Goal: Task Accomplishment & Management: Complete application form

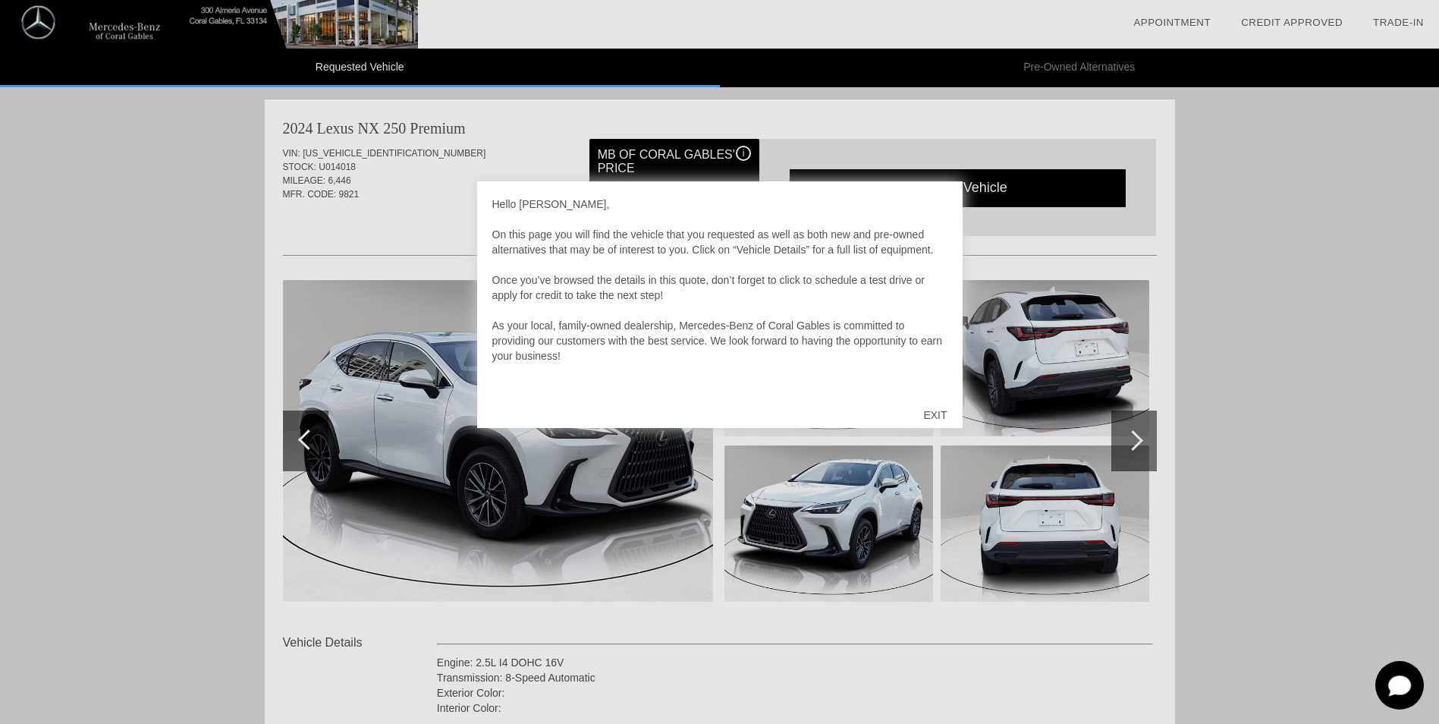
click at [937, 413] on div "EXIT" at bounding box center [935, 415] width 54 height 46
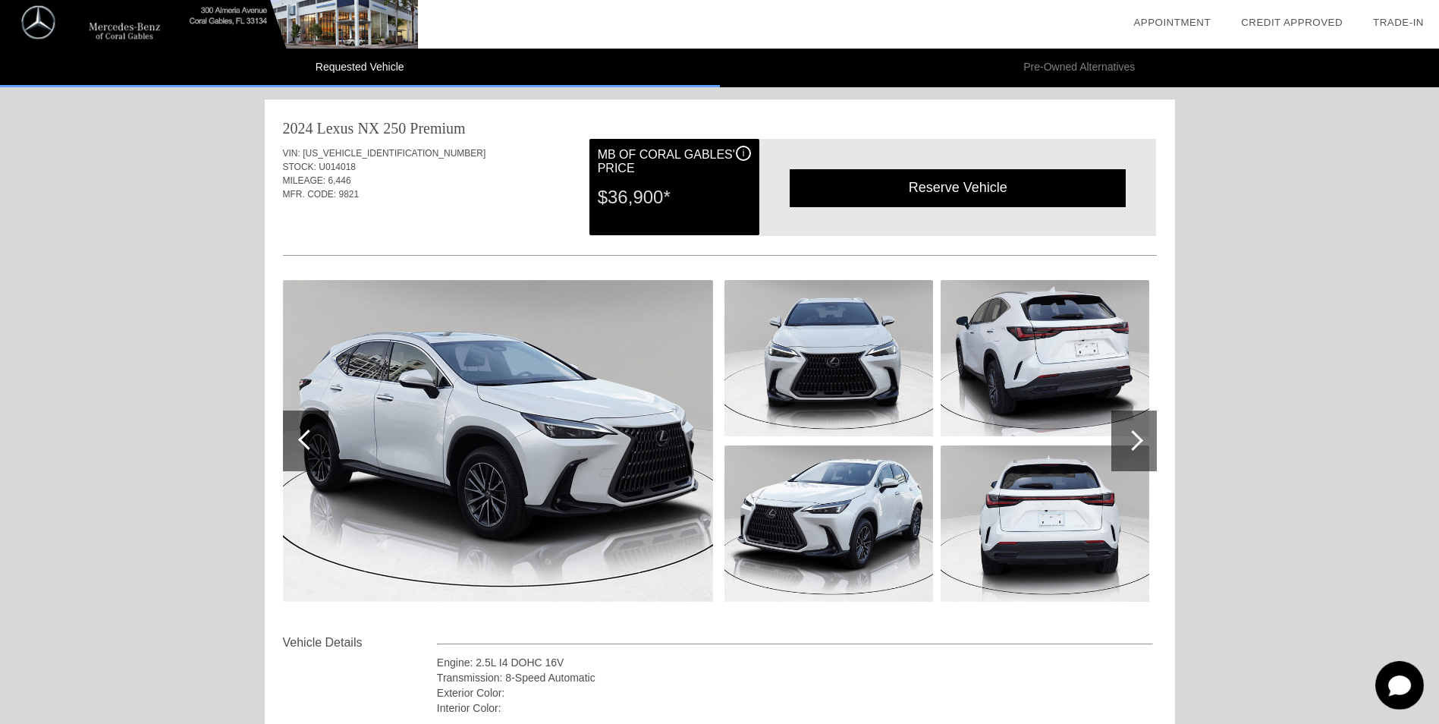
scroll to position [109, 0]
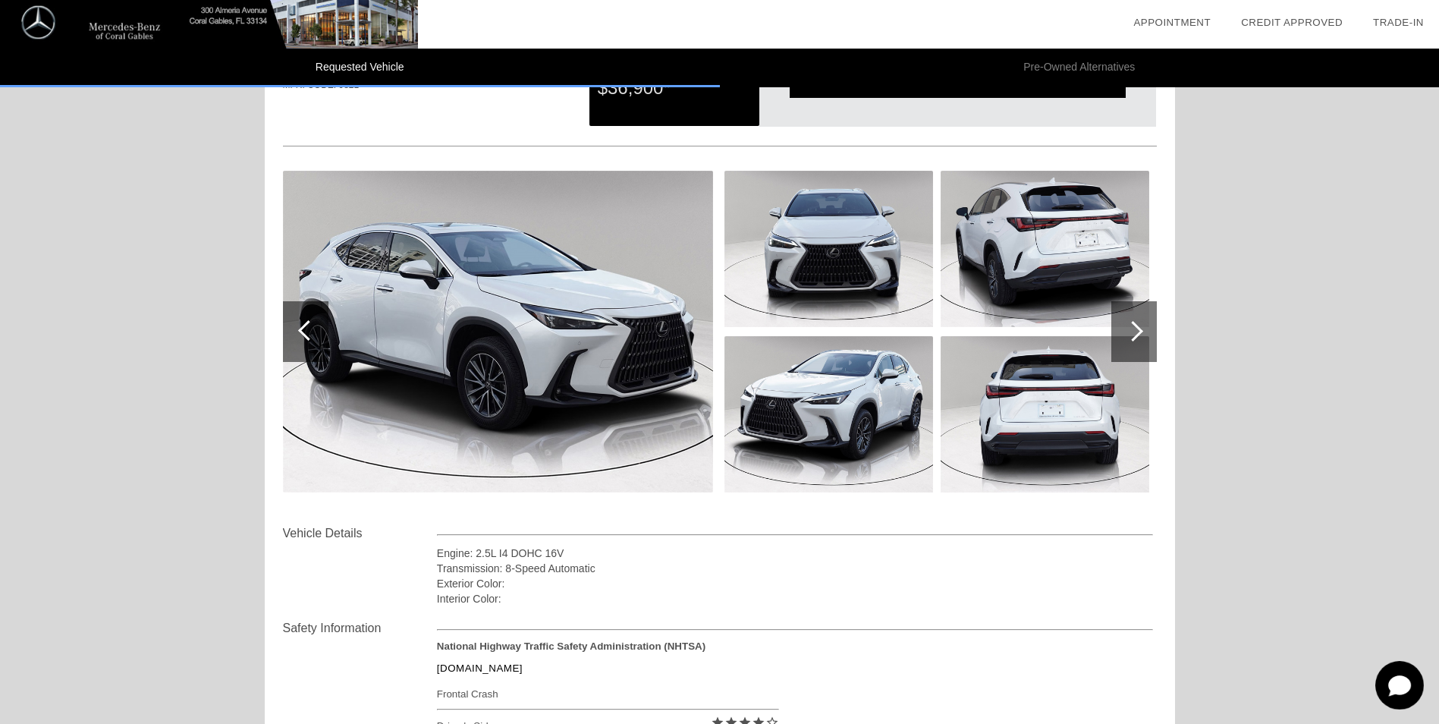
click at [1139, 326] on div at bounding box center [1134, 331] width 46 height 61
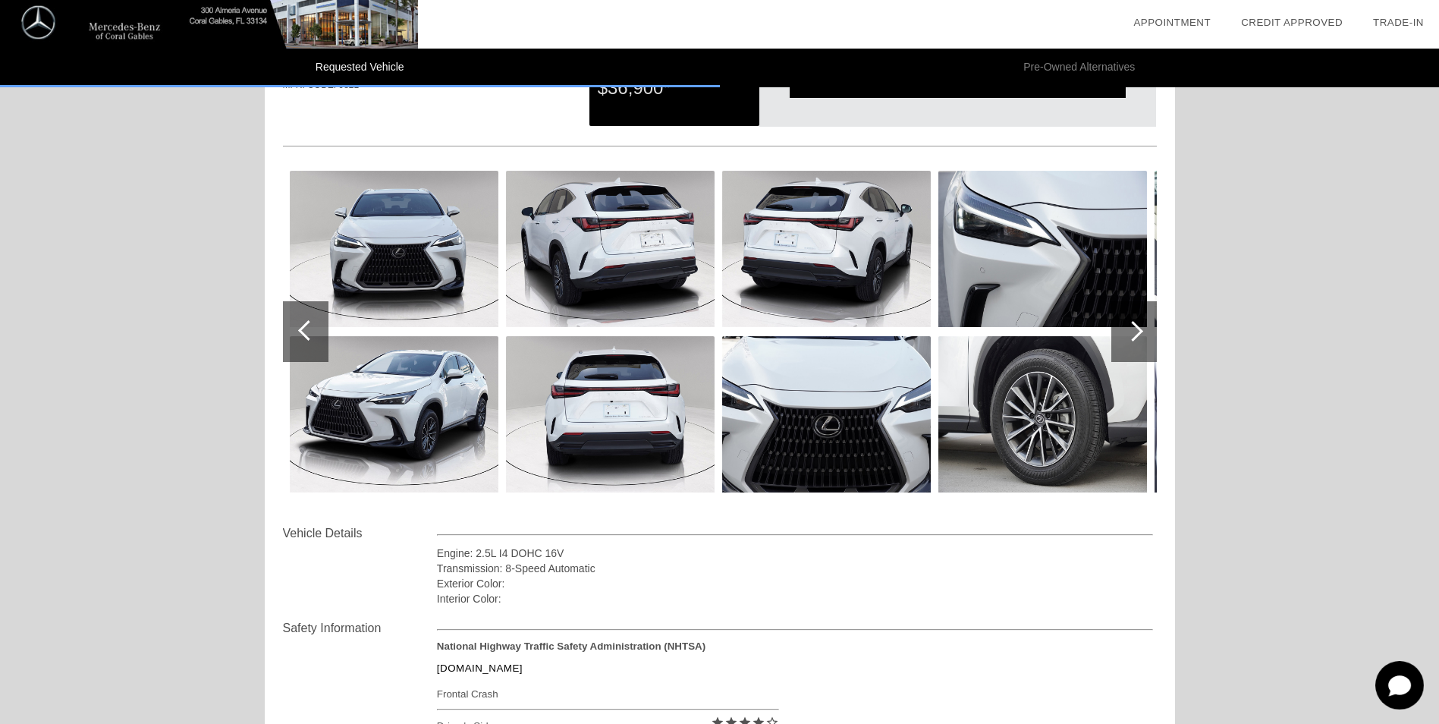
click at [1139, 326] on div at bounding box center [1134, 331] width 46 height 61
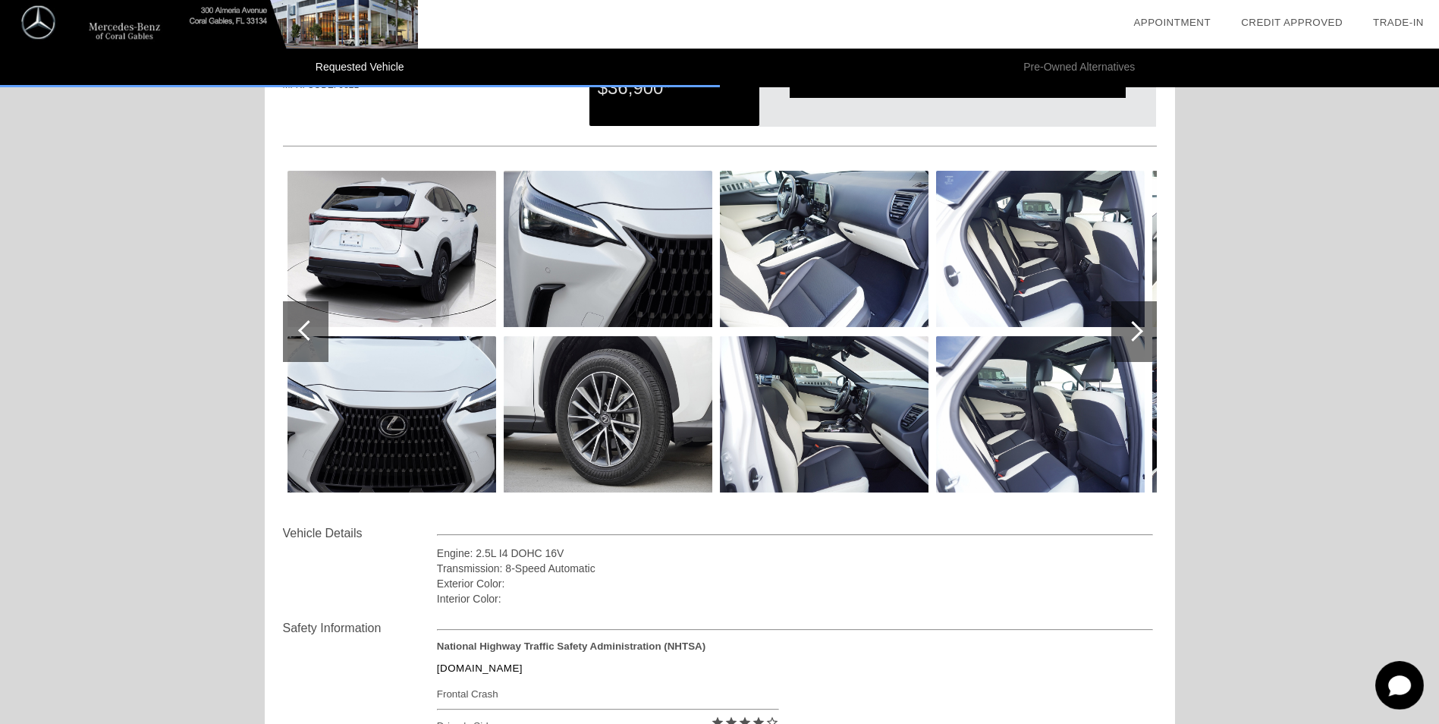
click at [1139, 326] on div at bounding box center [1134, 331] width 46 height 61
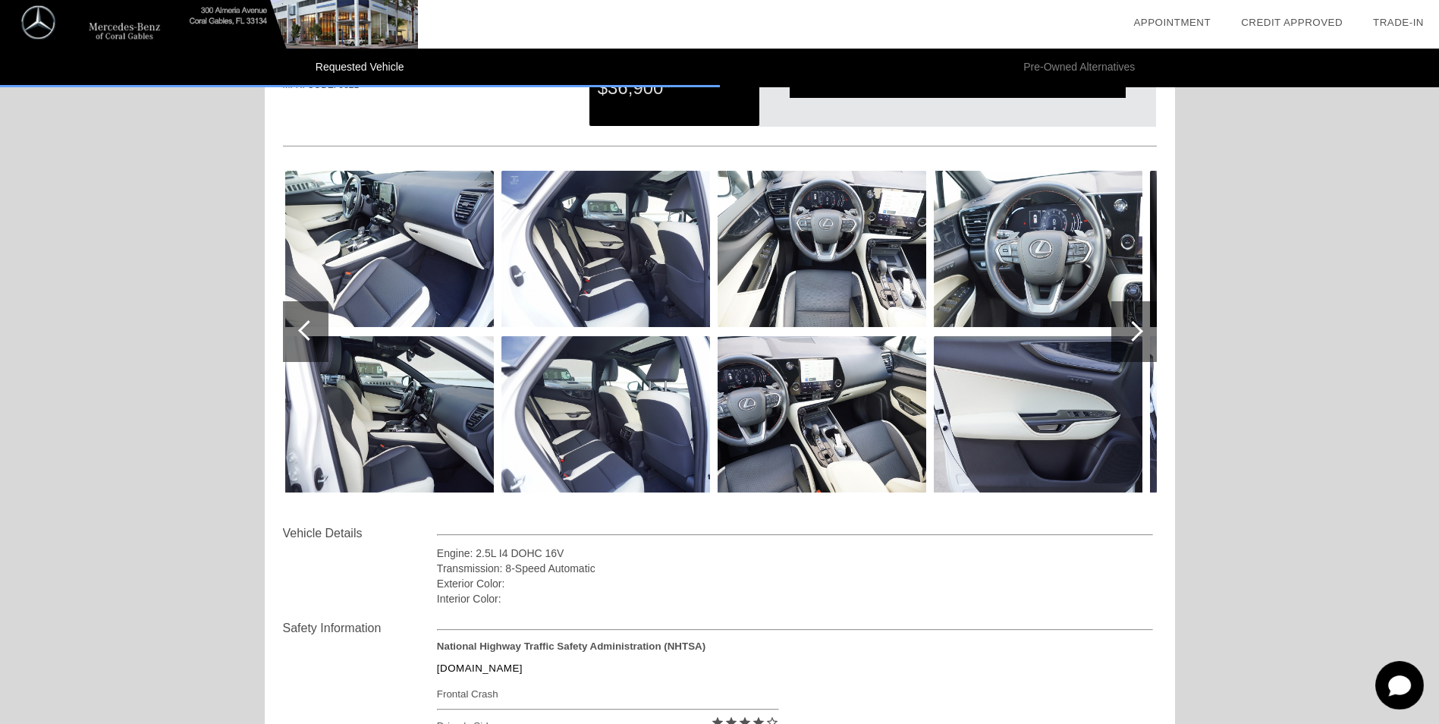
click at [859, 293] on img at bounding box center [821, 249] width 209 height 156
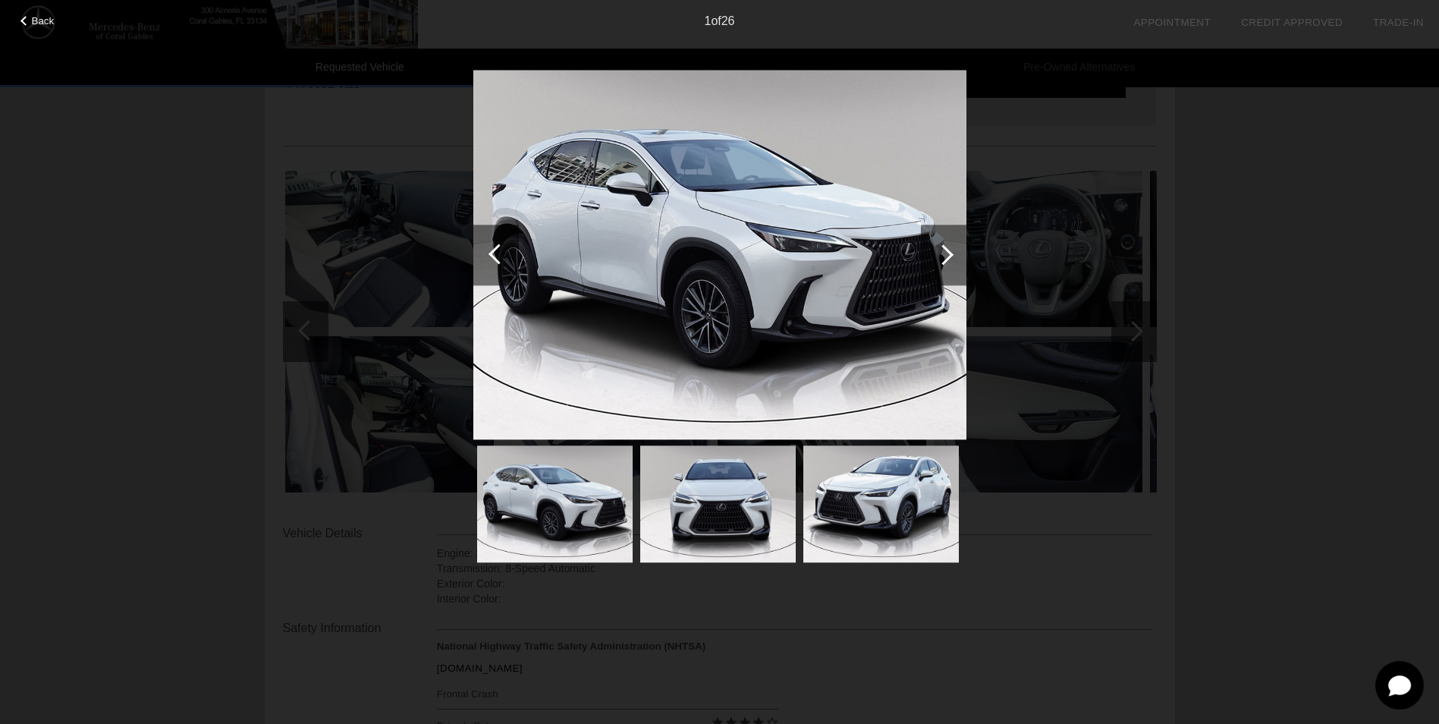
click at [945, 253] on div at bounding box center [943, 254] width 20 height 20
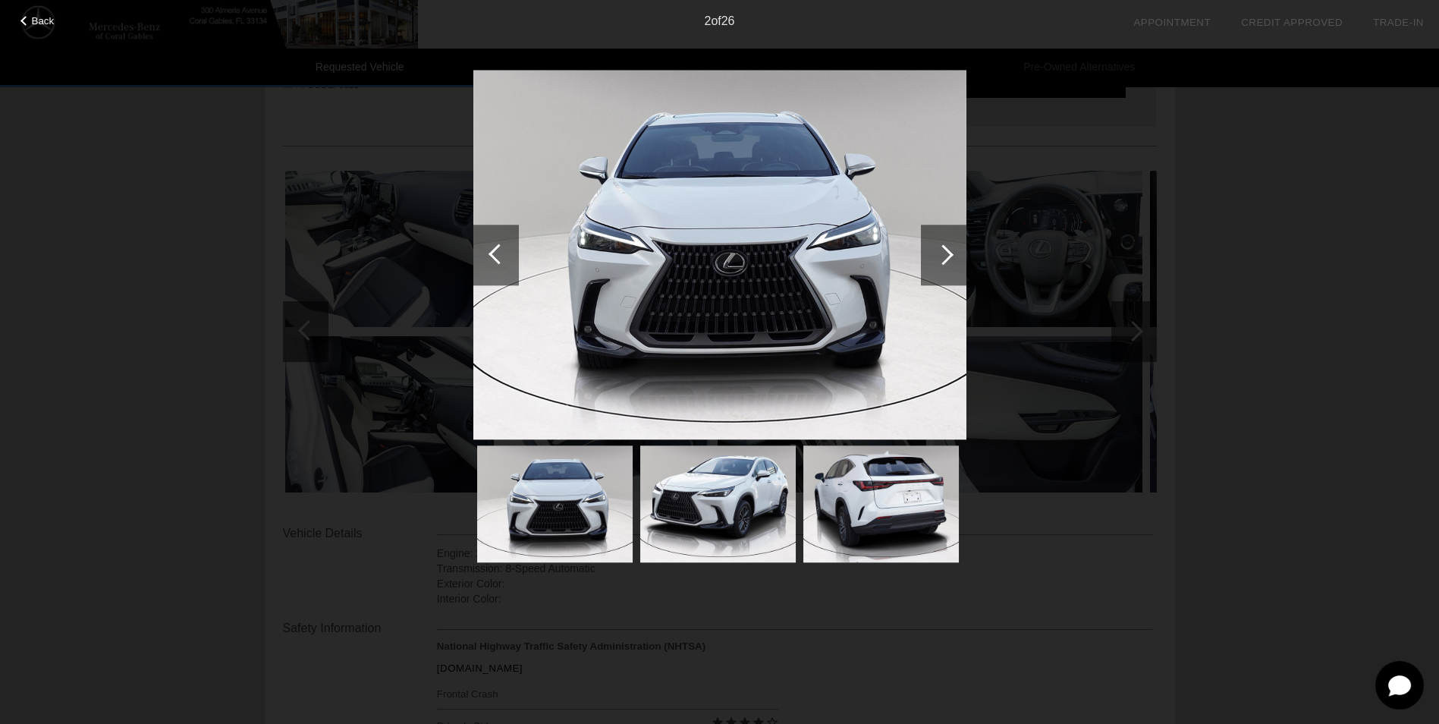
click at [945, 253] on div at bounding box center [943, 254] width 20 height 20
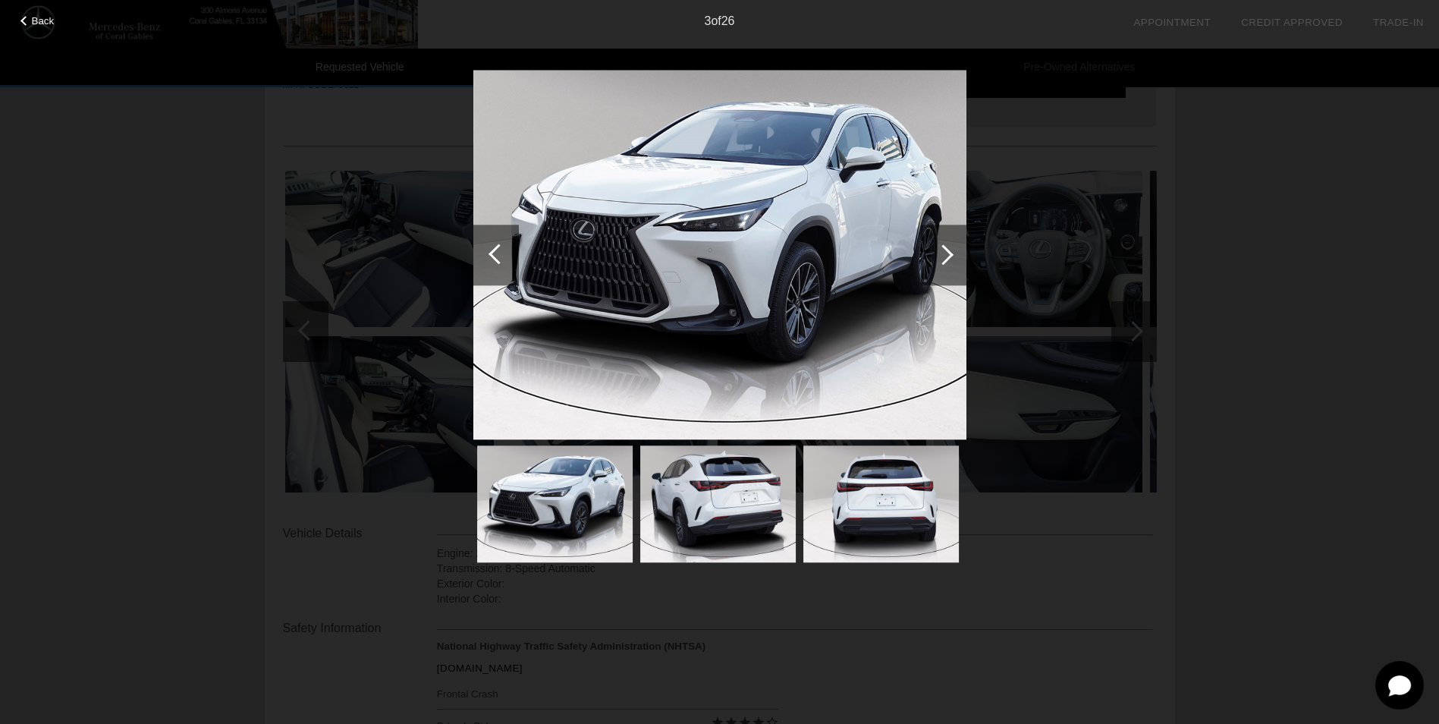
click at [945, 253] on div at bounding box center [943, 254] width 20 height 20
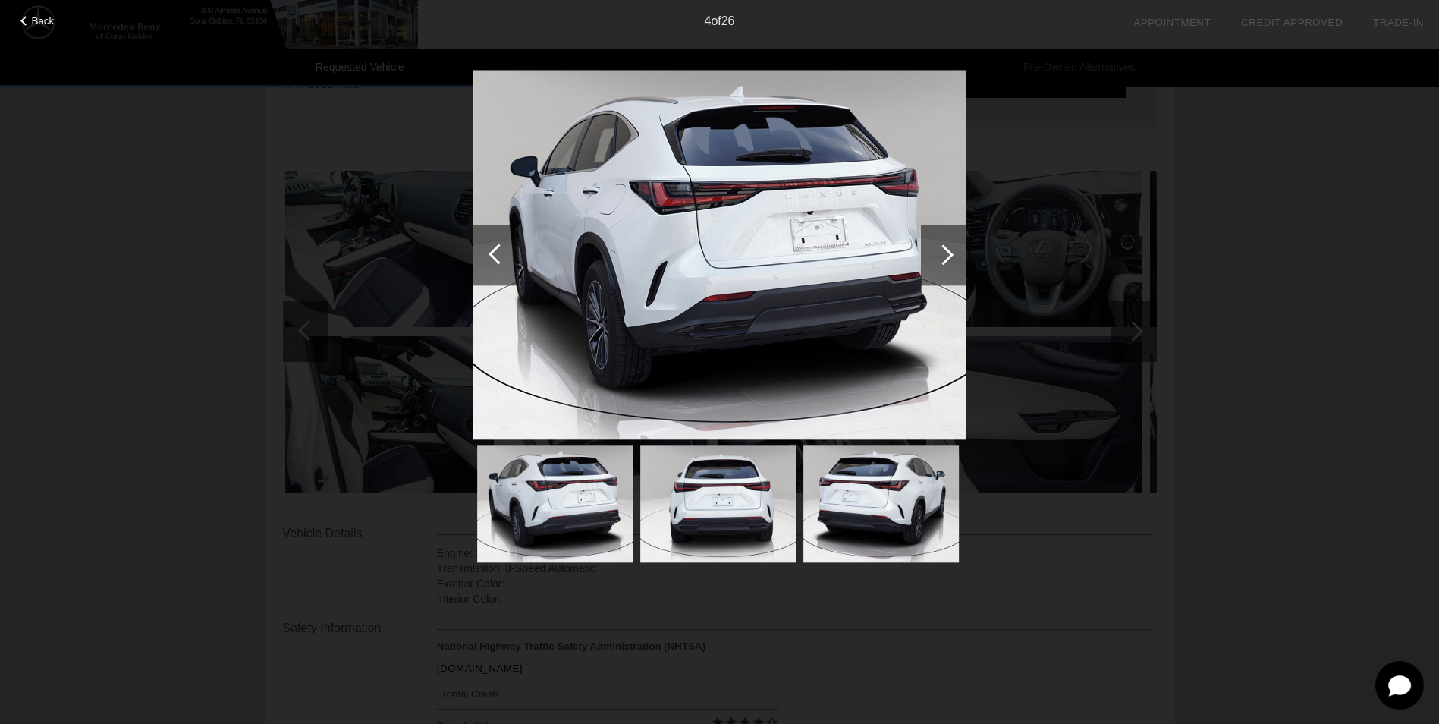
click at [945, 253] on div at bounding box center [943, 254] width 20 height 20
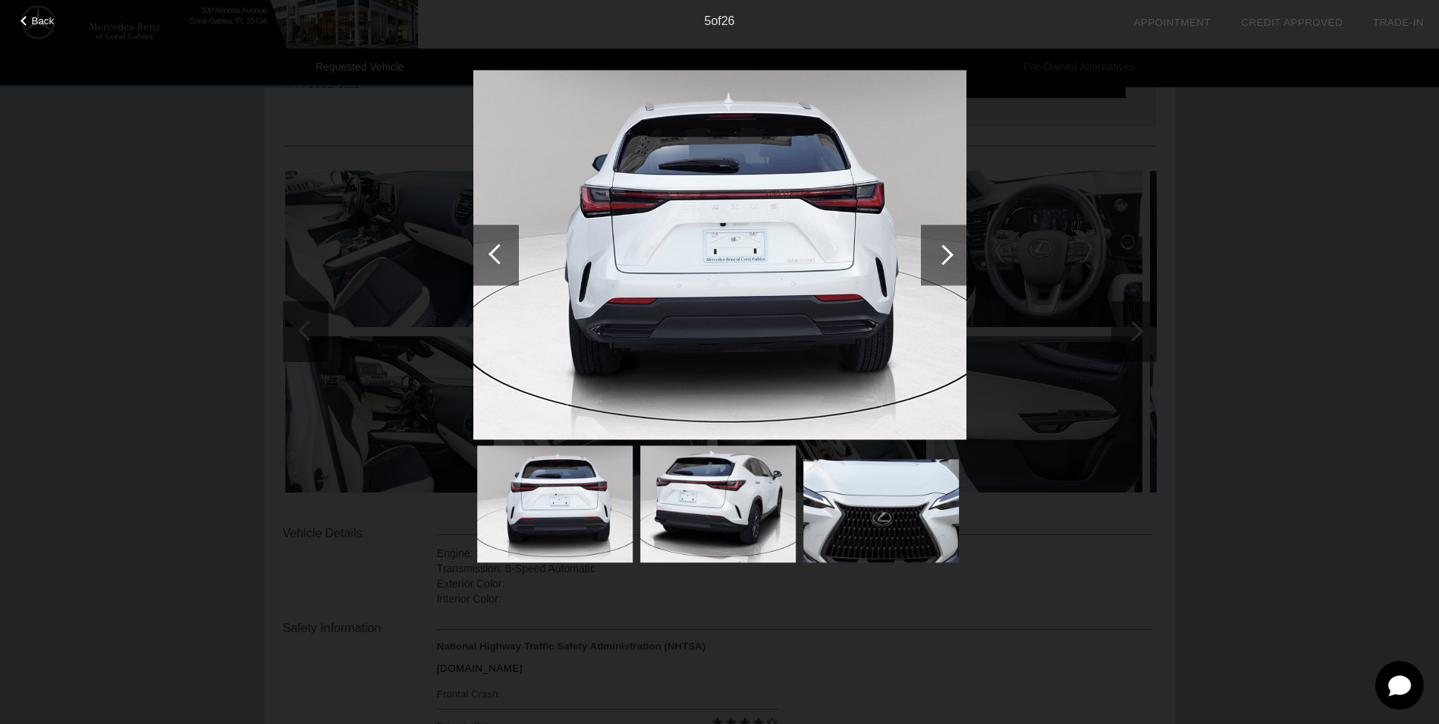
click at [945, 253] on div at bounding box center [943, 254] width 20 height 20
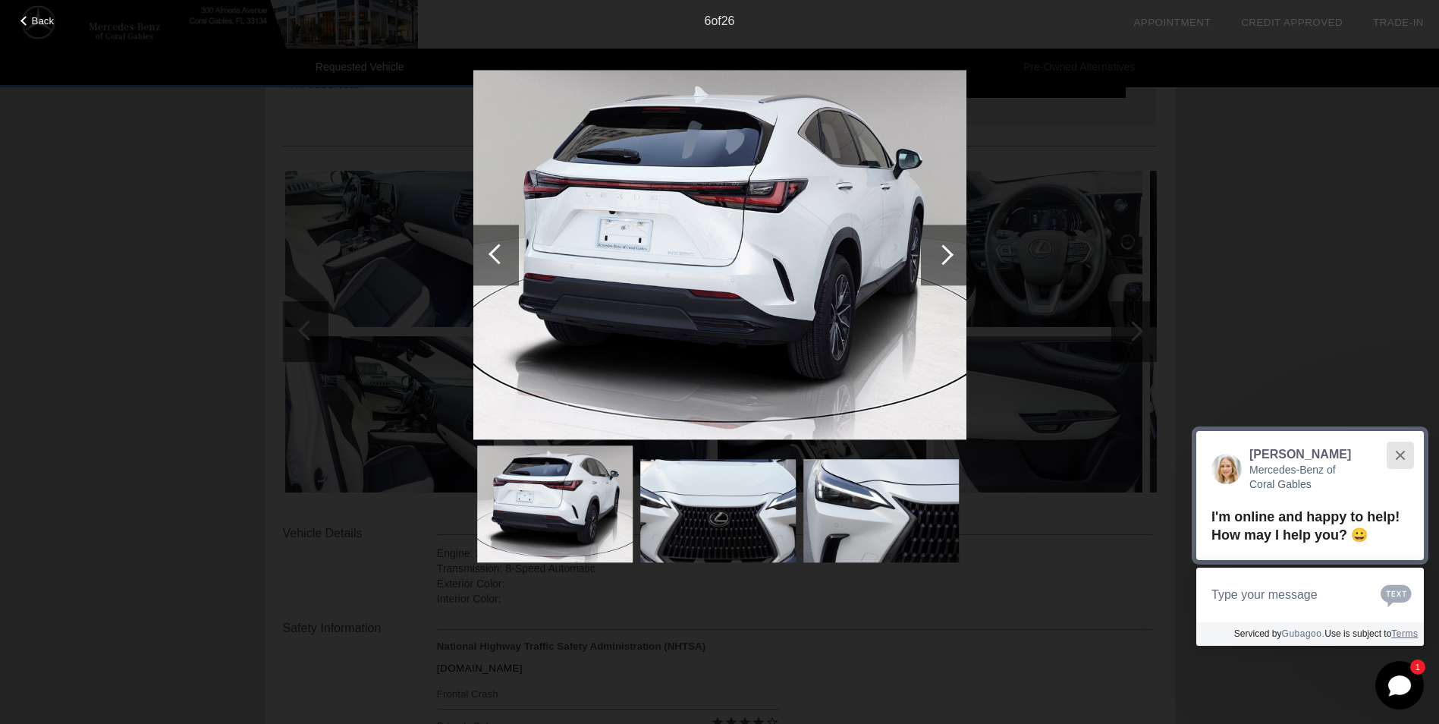
click at [1411, 448] on button "Close" at bounding box center [1399, 454] width 33 height 33
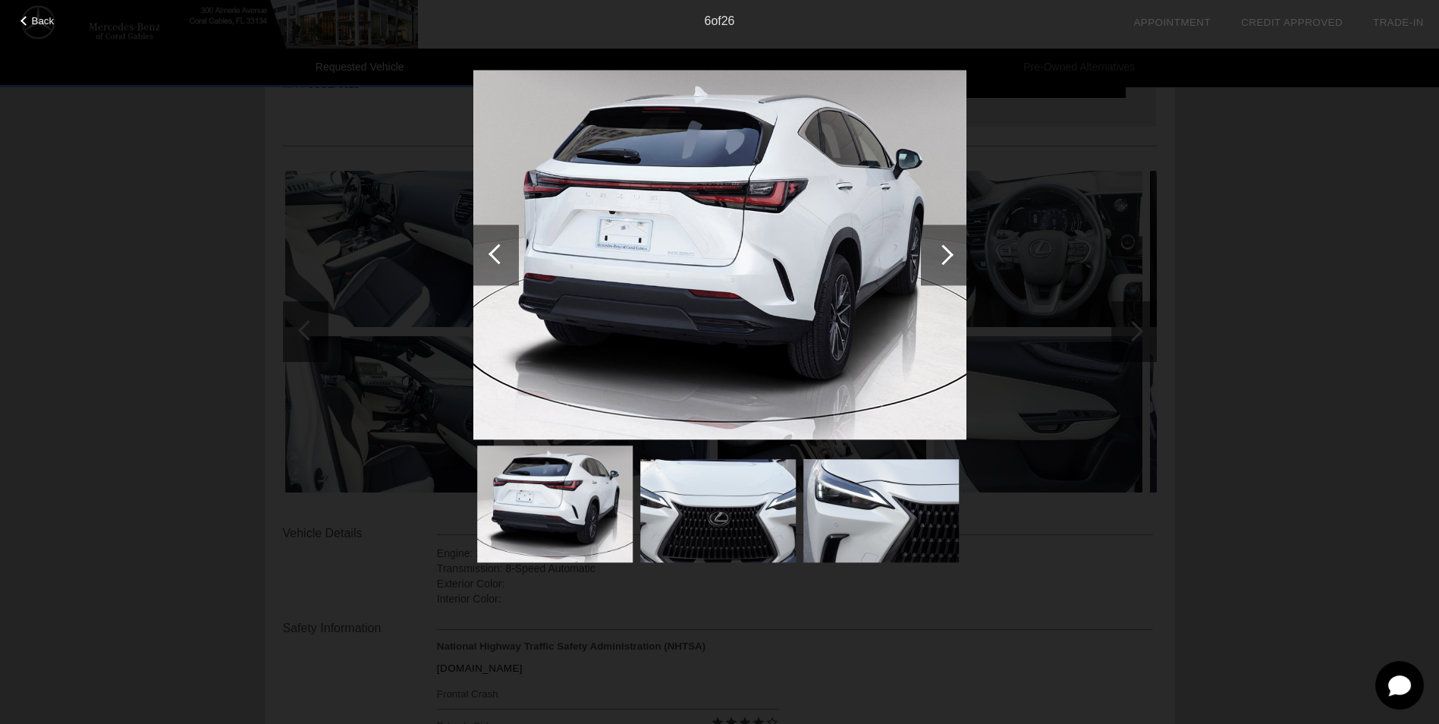
click at [947, 256] on div at bounding box center [943, 254] width 20 height 20
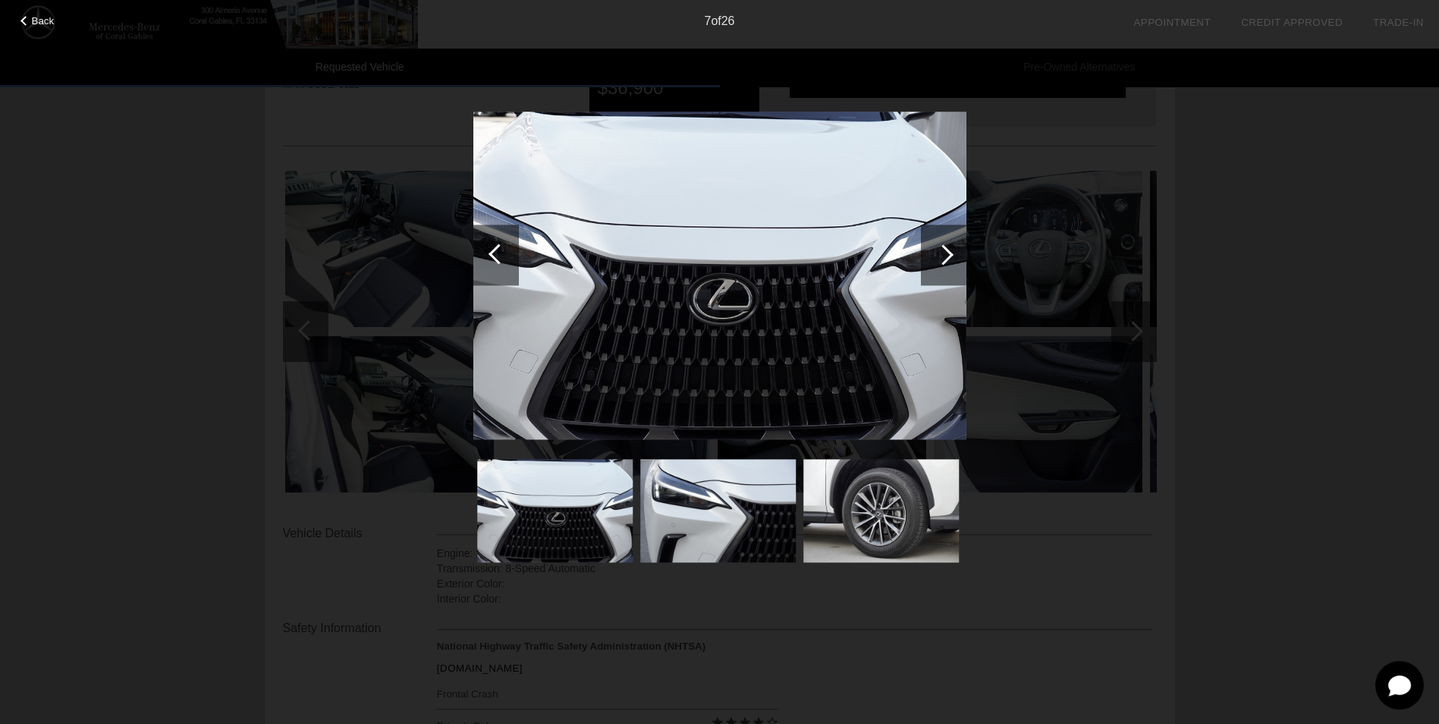
click at [948, 255] on div at bounding box center [943, 254] width 20 height 20
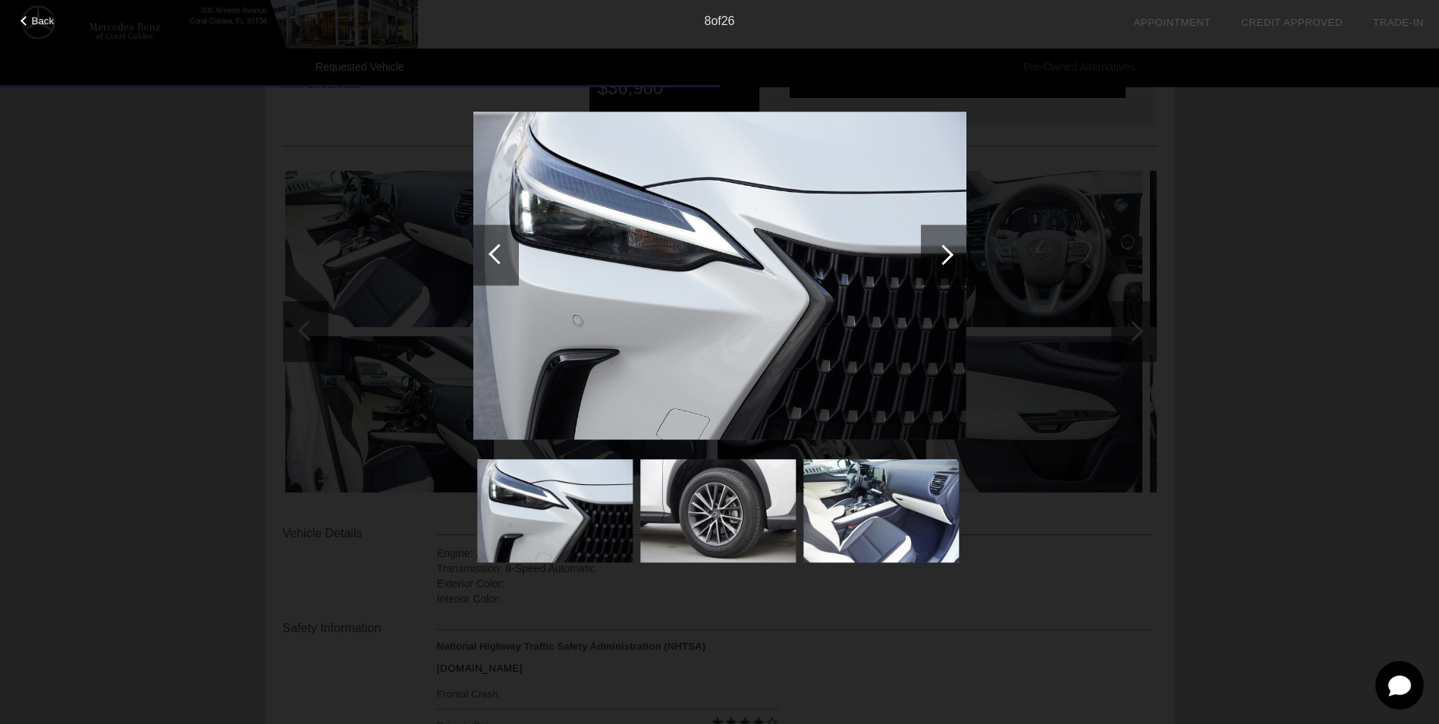
click at [948, 255] on div at bounding box center [943, 254] width 20 height 20
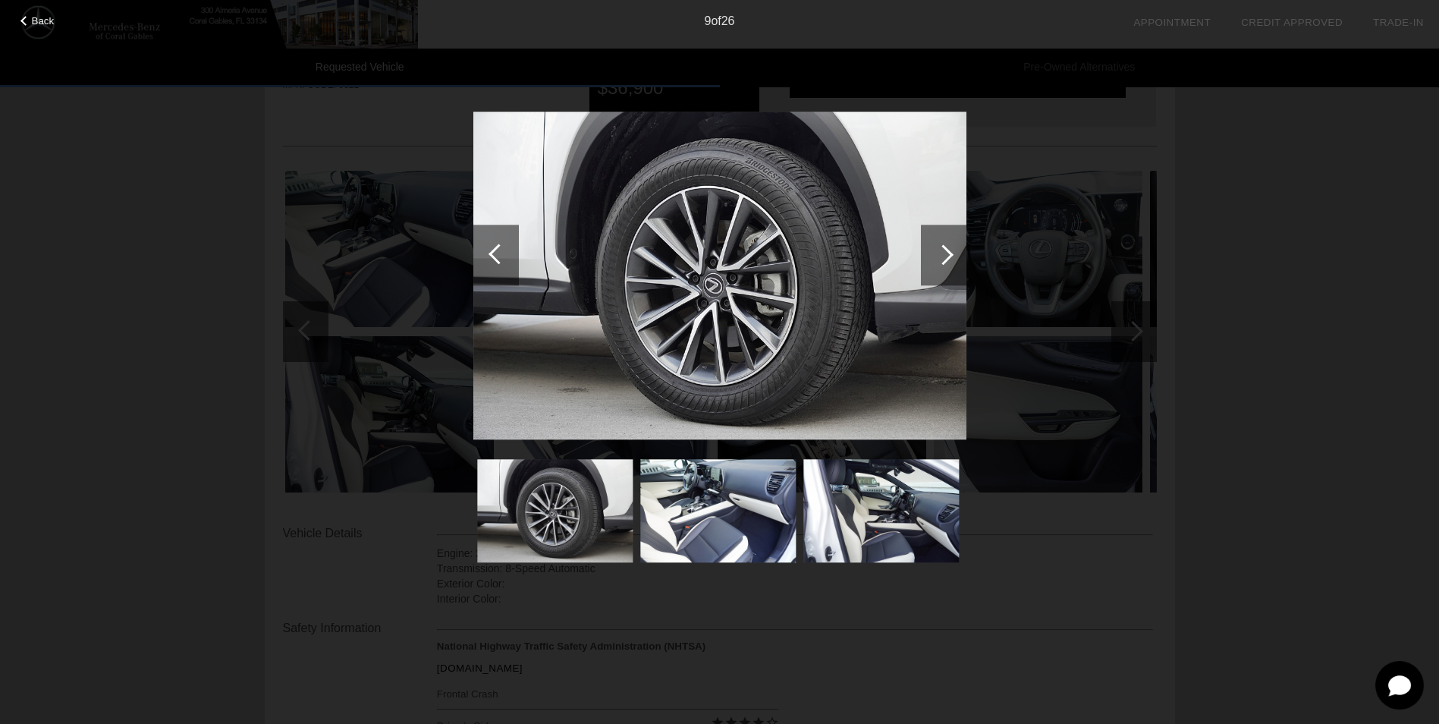
click at [948, 255] on div at bounding box center [943, 254] width 20 height 20
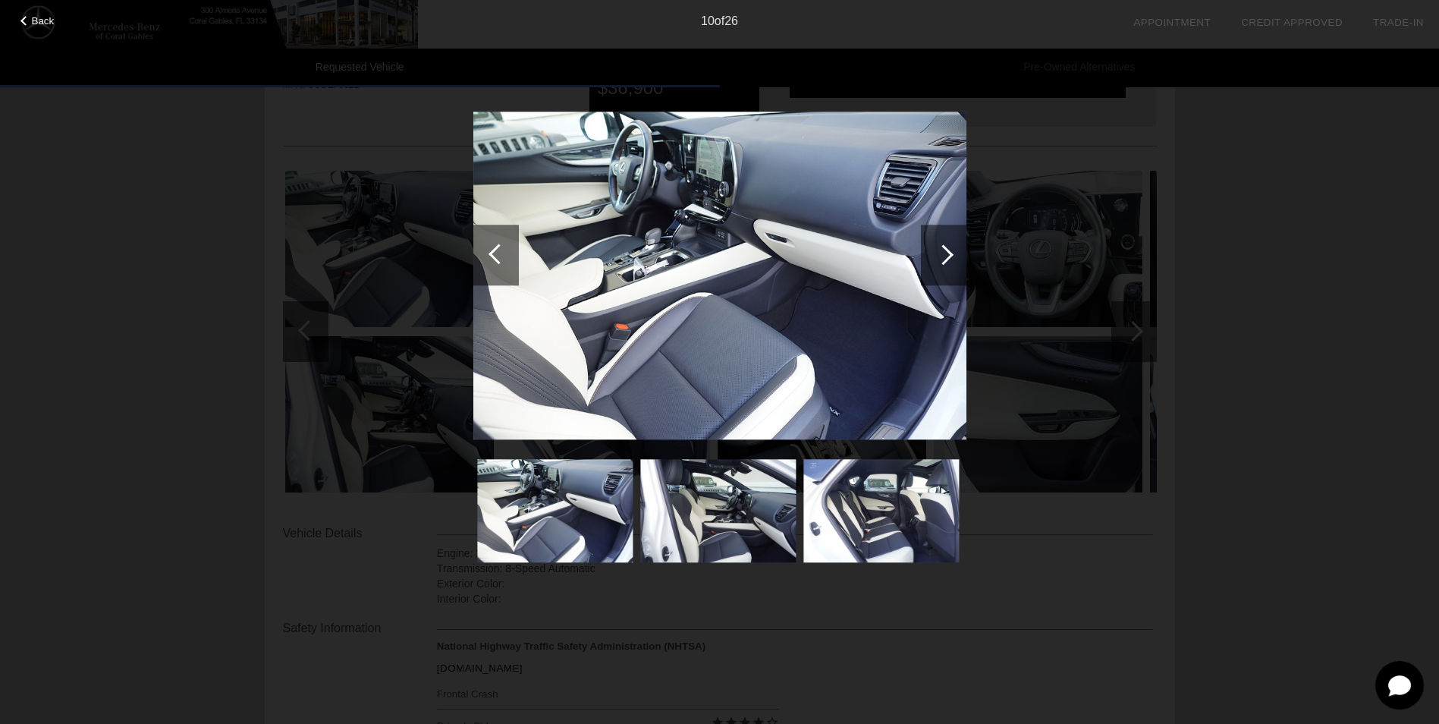
click at [948, 255] on div at bounding box center [943, 254] width 20 height 20
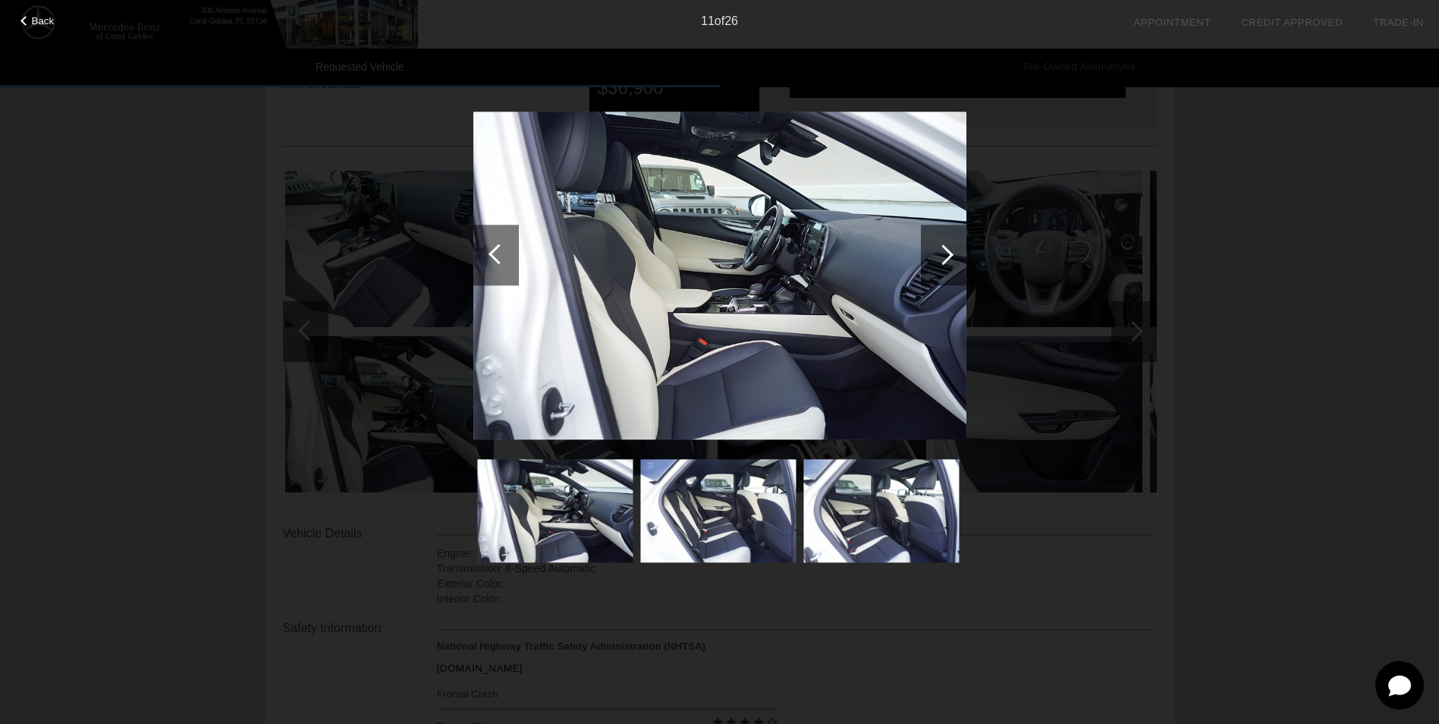
click at [948, 255] on div at bounding box center [943, 254] width 20 height 20
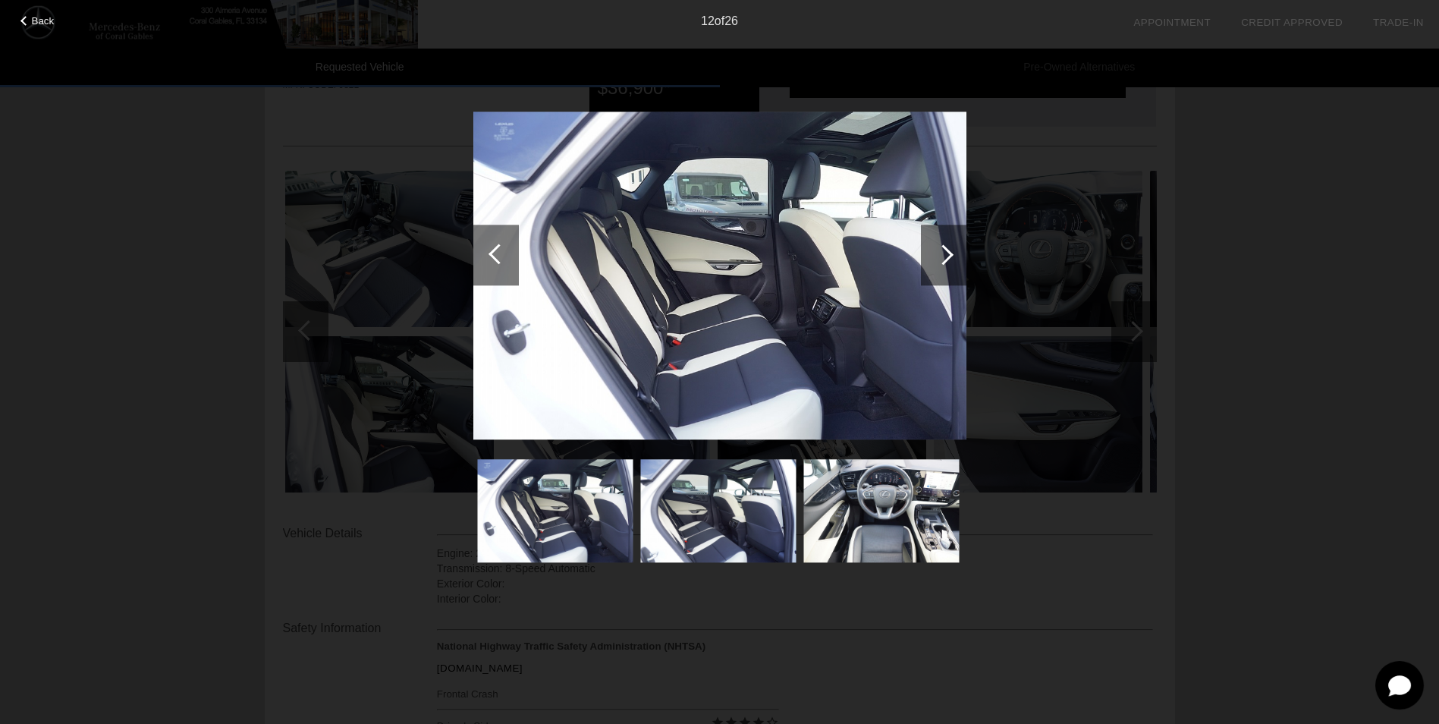
click at [948, 255] on div at bounding box center [943, 254] width 20 height 20
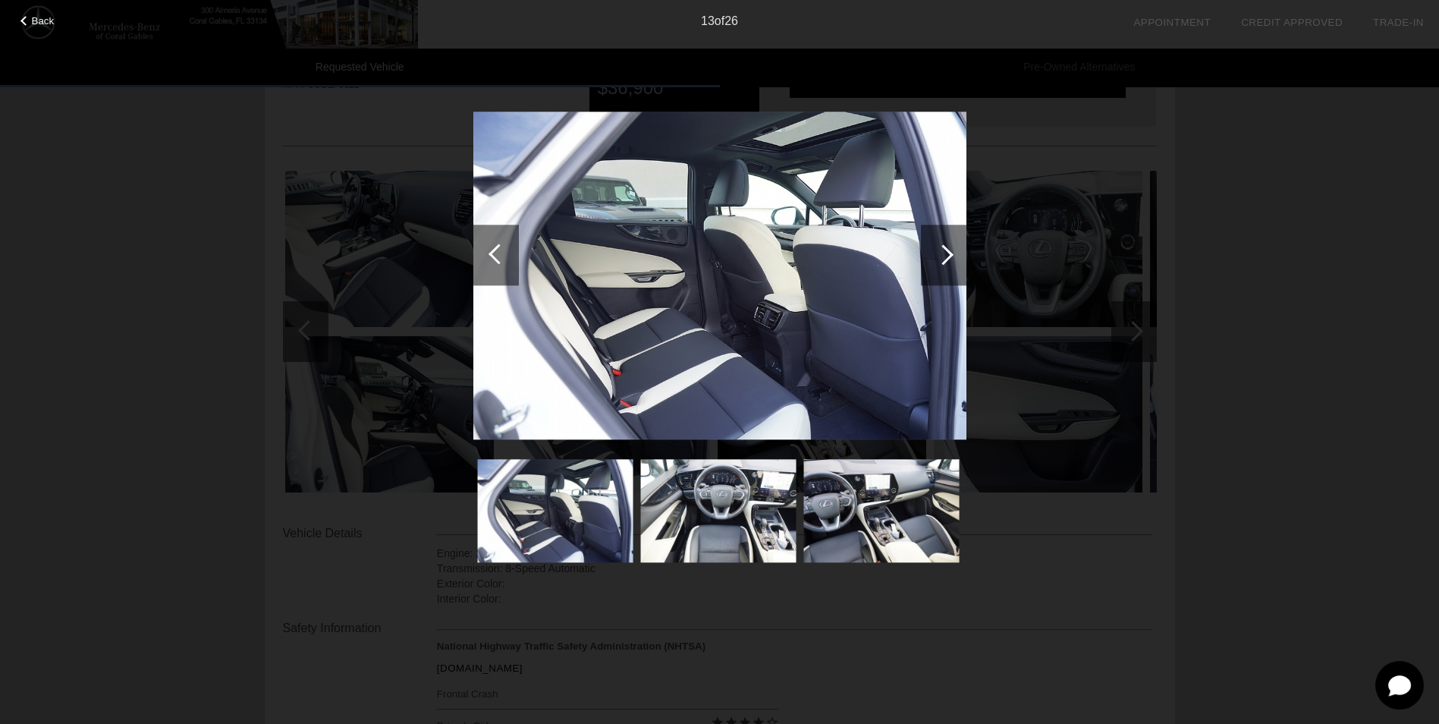
click at [948, 255] on div at bounding box center [943, 254] width 20 height 20
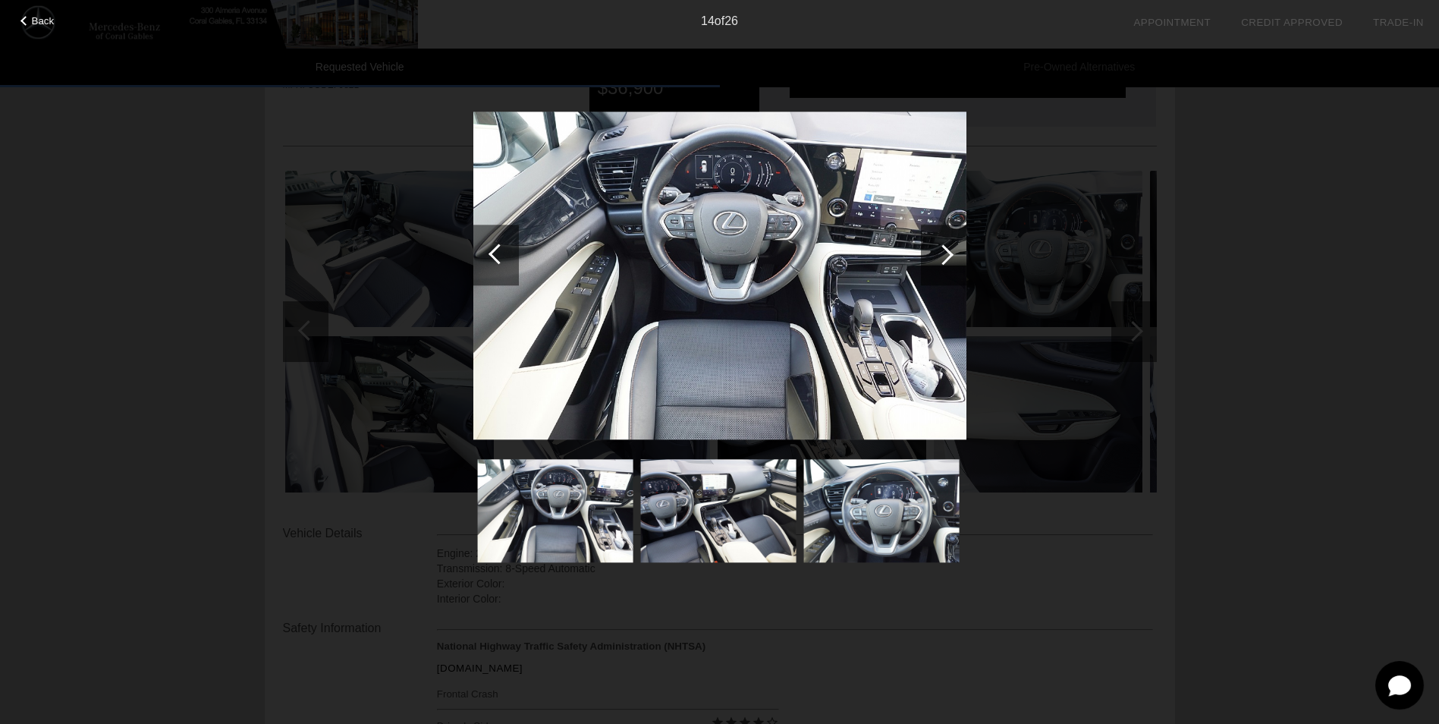
click at [948, 255] on div at bounding box center [943, 254] width 20 height 20
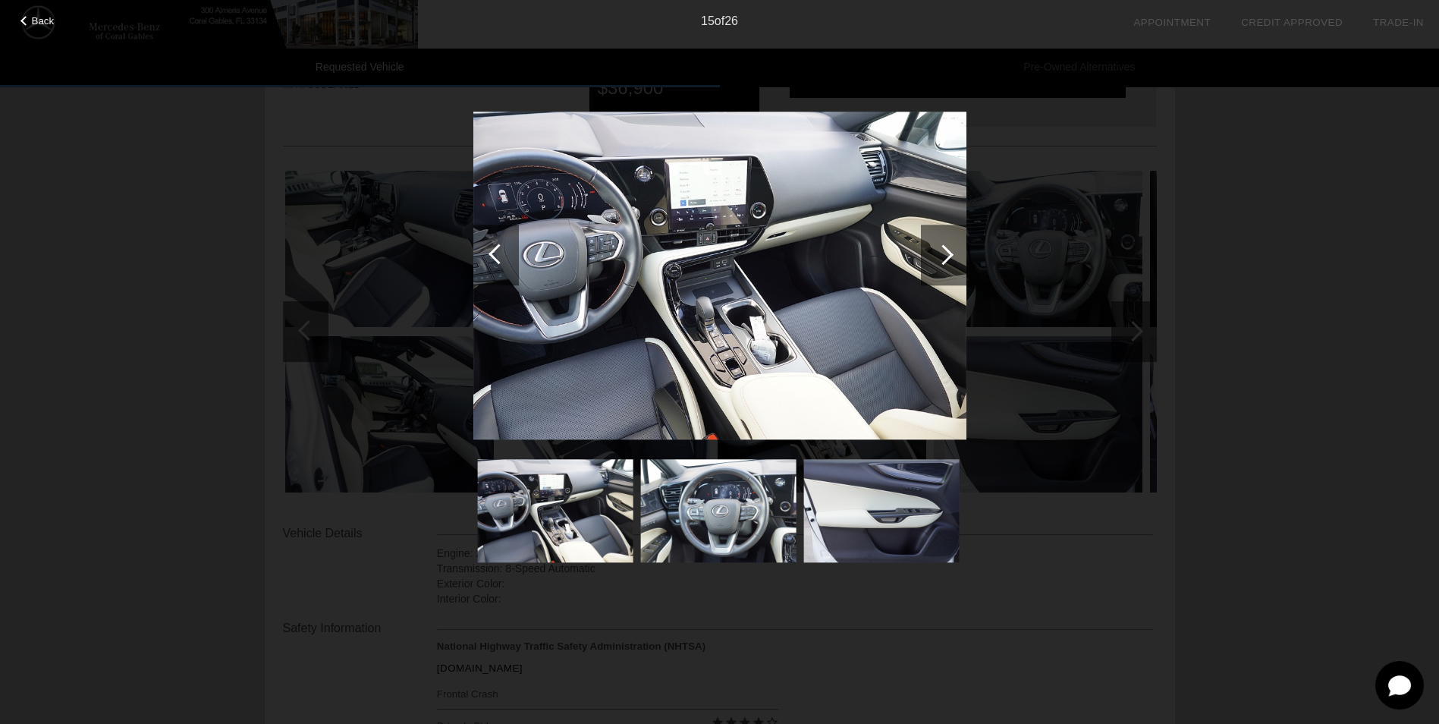
click at [948, 255] on div at bounding box center [943, 254] width 20 height 20
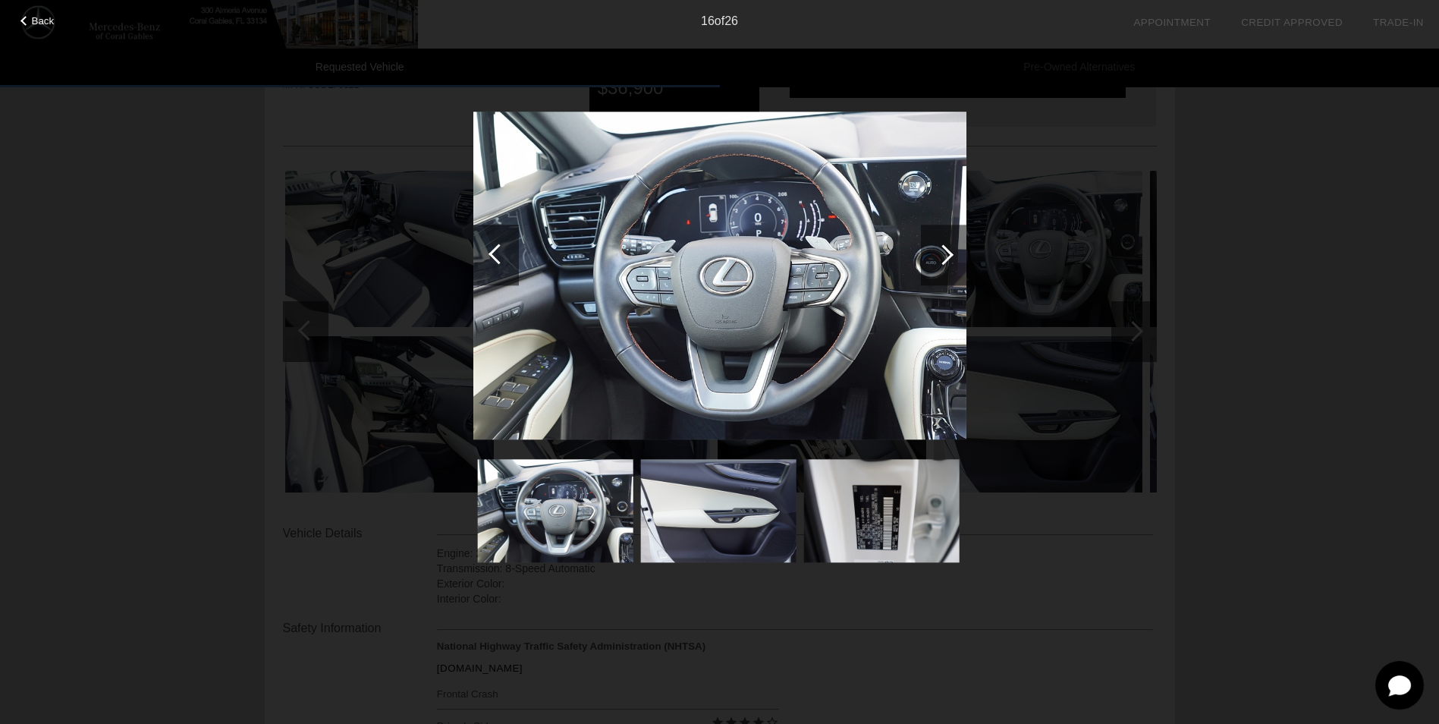
click at [948, 255] on div at bounding box center [943, 254] width 20 height 20
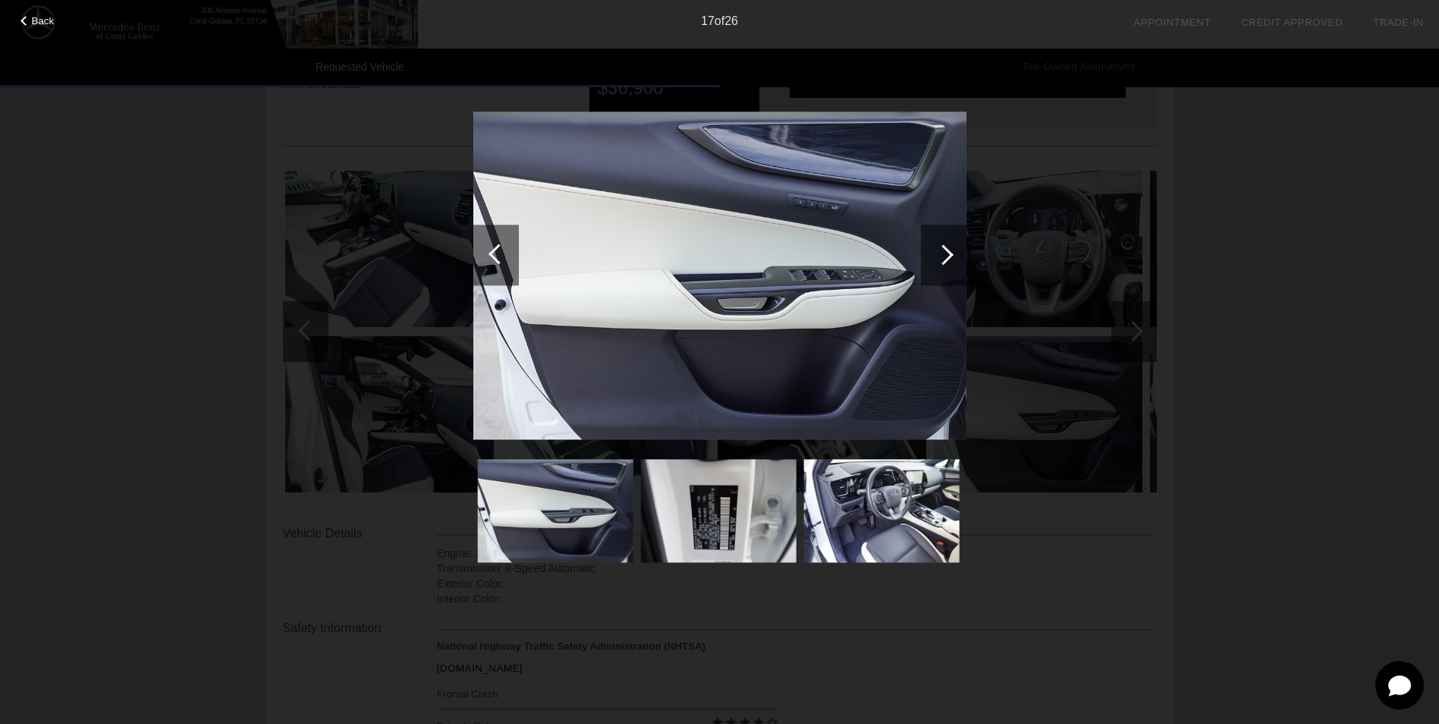
click at [948, 255] on div at bounding box center [943, 254] width 20 height 20
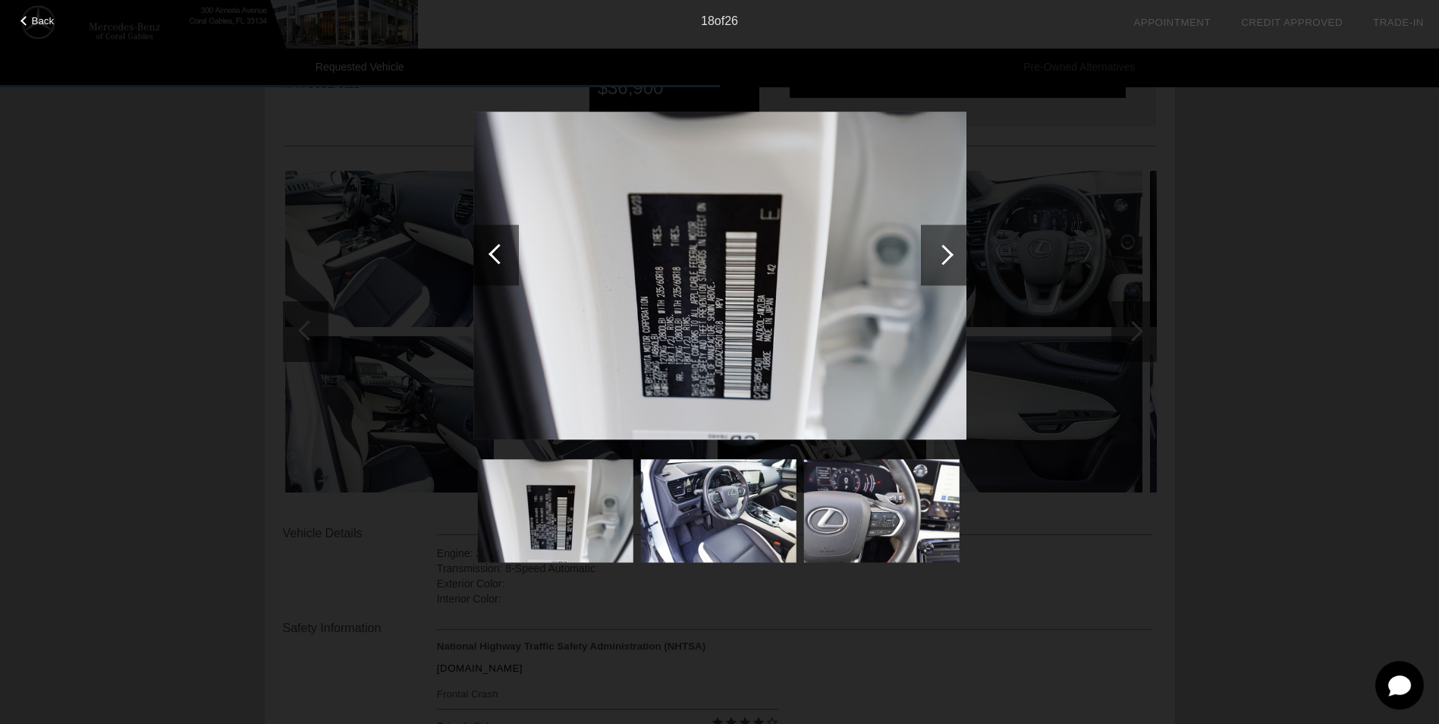
click at [948, 255] on div at bounding box center [943, 254] width 20 height 20
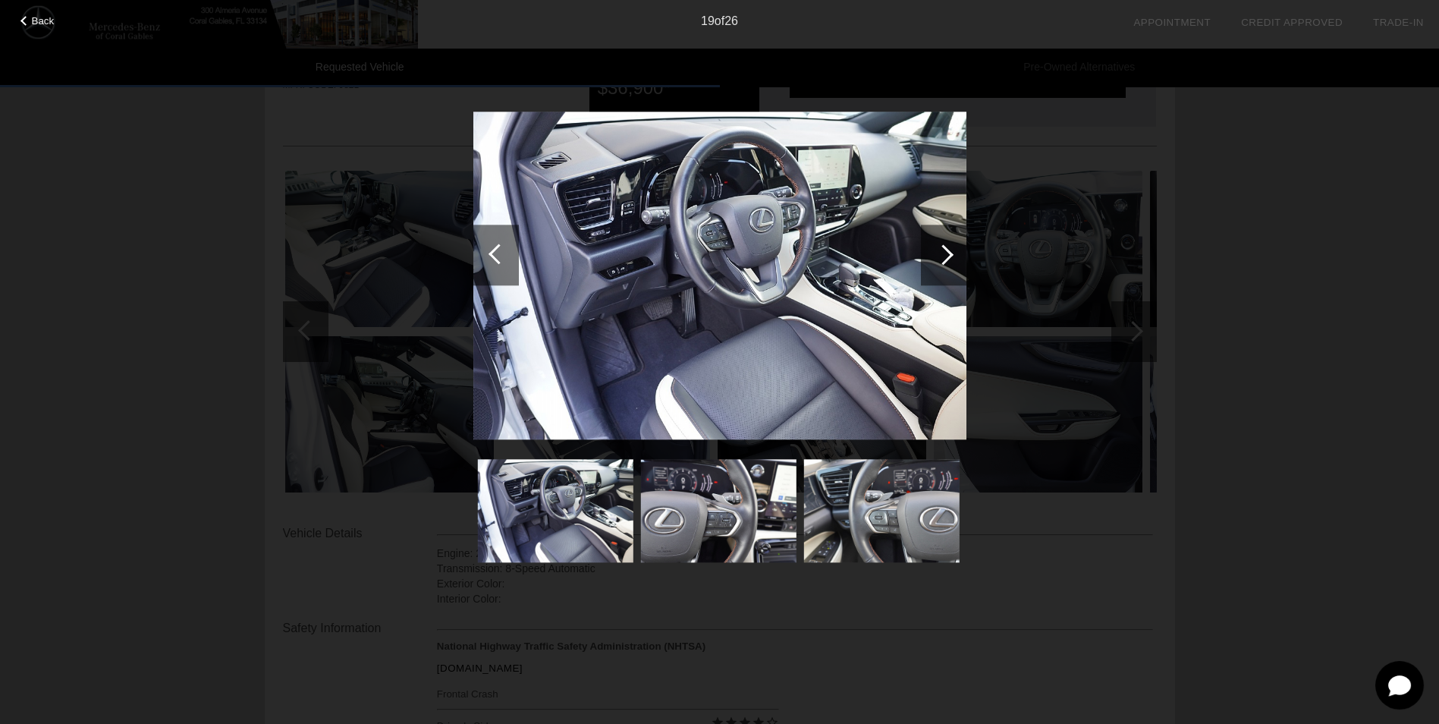
click at [1337, 162] on div "Back 19 of 26" at bounding box center [719, 362] width 1439 height 724
click at [44, 19] on span "Back" at bounding box center [43, 20] width 23 height 11
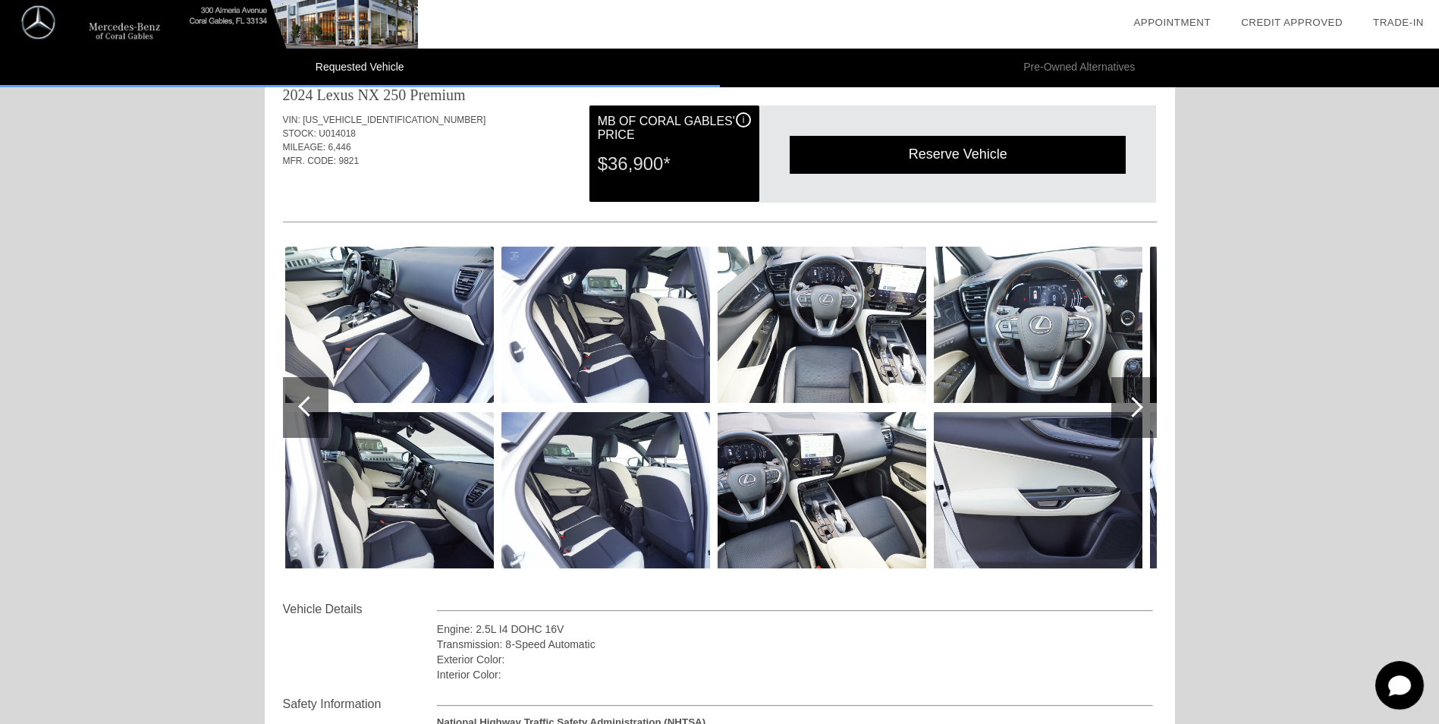
scroll to position [0, 0]
